Goal: Share content: Share content

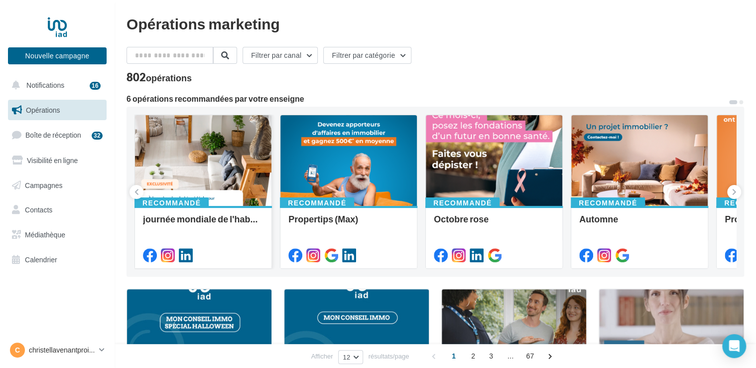
click at [207, 162] on div at bounding box center [203, 161] width 136 height 92
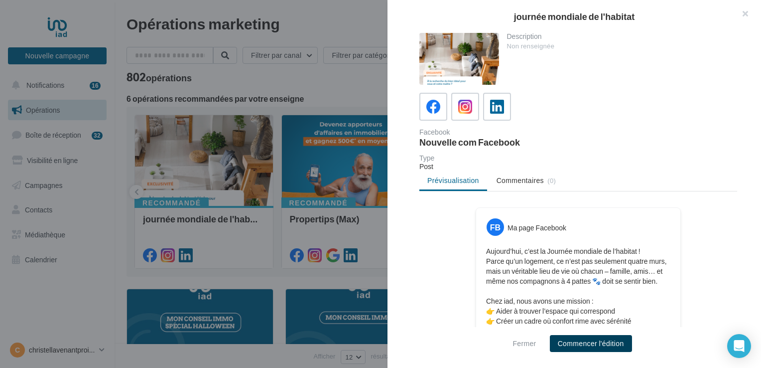
click at [608, 346] on button "Commencer l'édition" at bounding box center [591, 343] width 82 height 17
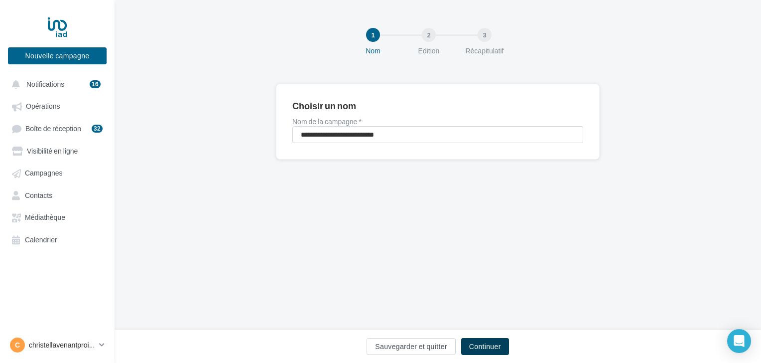
click at [486, 345] on button "Continuer" at bounding box center [485, 346] width 48 height 17
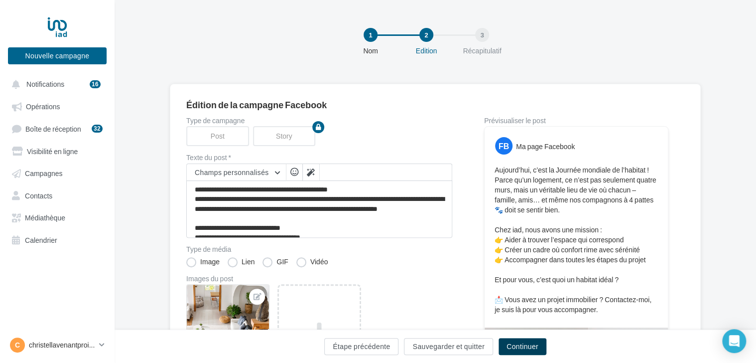
click at [511, 350] on button "Continuer" at bounding box center [523, 346] width 48 height 17
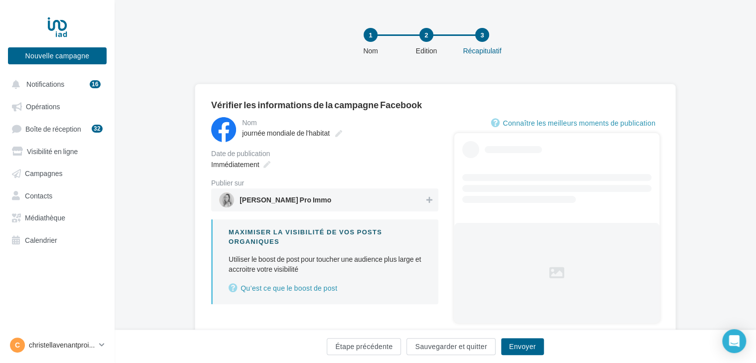
click at [288, 200] on span "Christel Lavenant Pro Immo" at bounding box center [286, 201] width 92 height 11
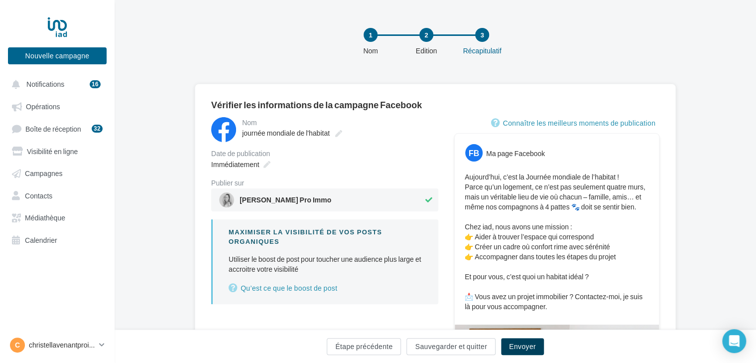
click at [522, 347] on button "Envoyer" at bounding box center [522, 346] width 43 height 17
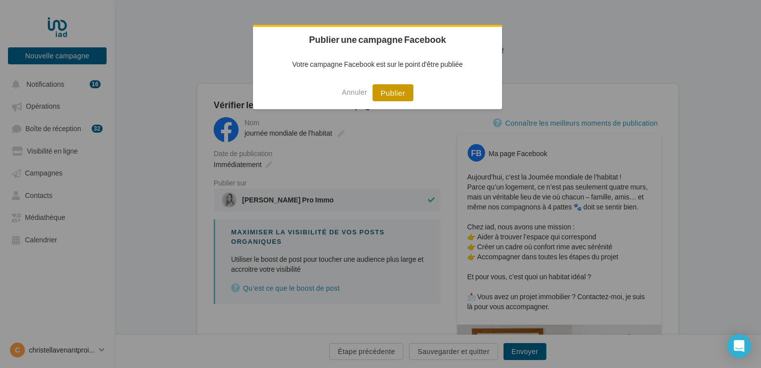
click at [389, 97] on button "Publier" at bounding box center [393, 92] width 40 height 17
